Goal: Navigation & Orientation: Understand site structure

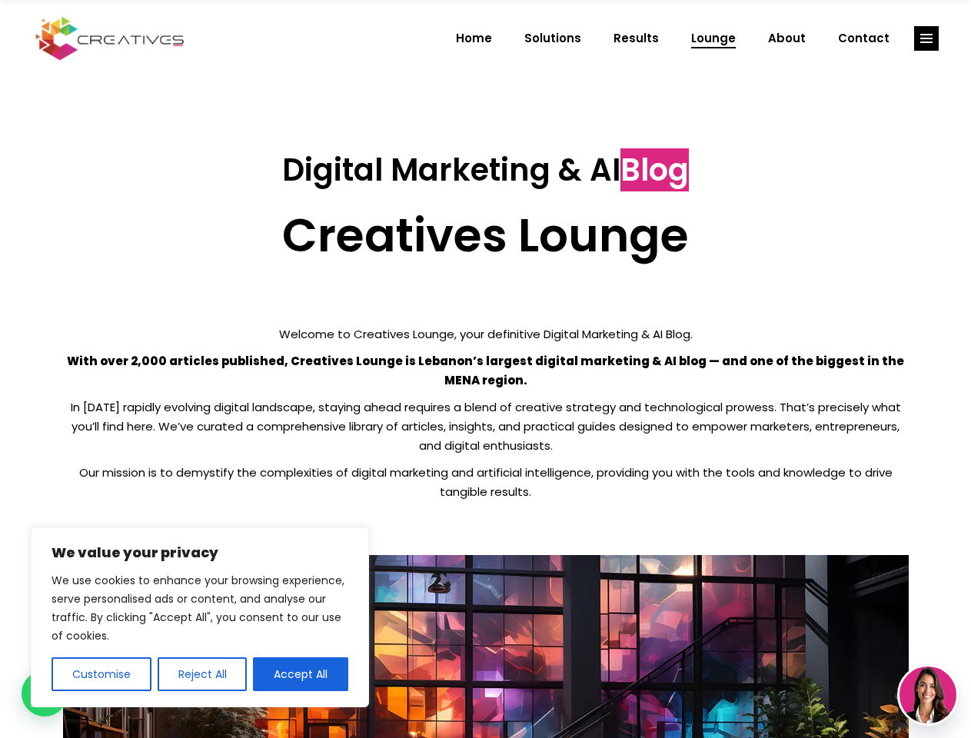
click at [485, 369] on p "With over 2,000 articles published, Creatives Lounge is Lebanon’s largest digit…" at bounding box center [486, 371] width 846 height 38
click at [101, 675] on button "Customise" at bounding box center [102, 675] width 100 height 34
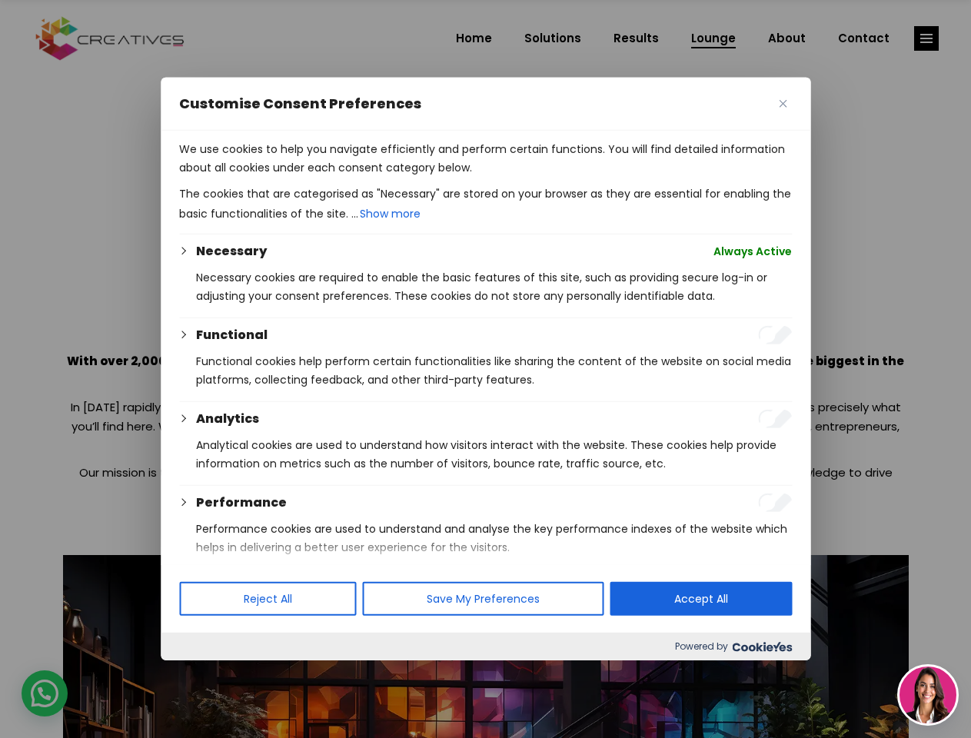
click at [202, 675] on div at bounding box center [485, 369] width 971 height 738
click at [301, 177] on p "We use cookies to help you navigate efficiently and perform certain functions. …" at bounding box center [485, 158] width 613 height 37
click at [927, 38] on div at bounding box center [485, 369] width 971 height 738
click at [928, 695] on img at bounding box center [928, 695] width 57 height 57
